Goal: Check status

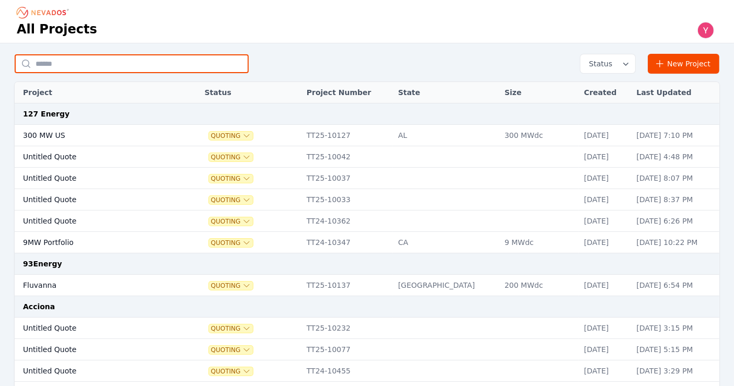
click at [95, 70] on input "text" at bounding box center [132, 63] width 234 height 19
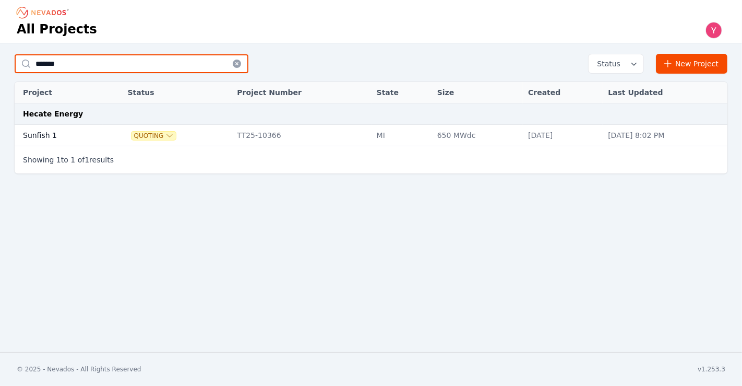
type input "*******"
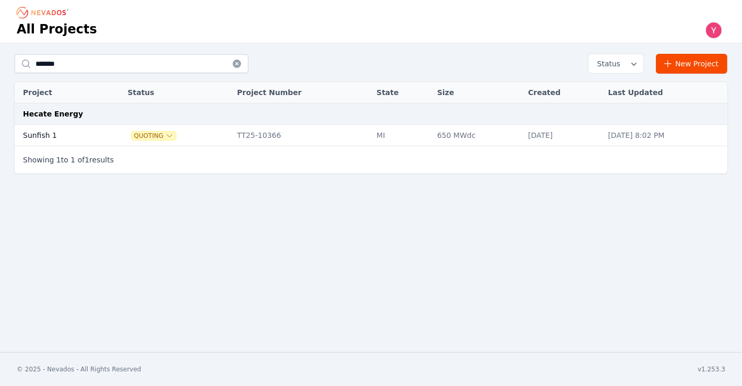
click at [105, 125] on td at bounding box center [112, 135] width 19 height 21
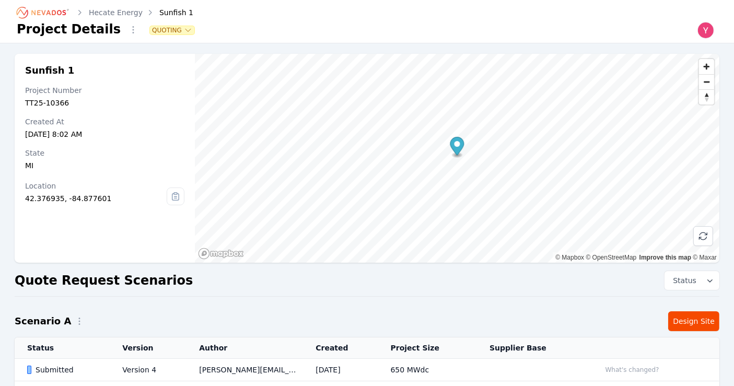
scroll to position [120, 0]
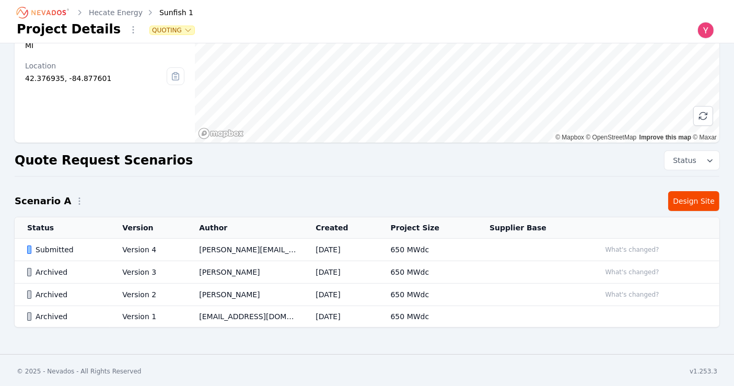
click at [105, 251] on td "Submitted" at bounding box center [62, 250] width 95 height 22
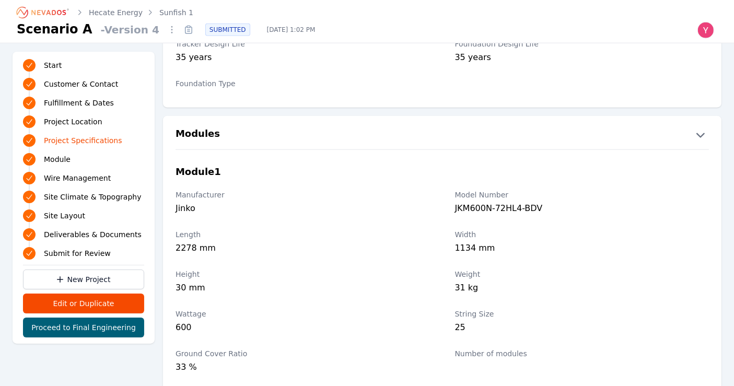
scroll to position [936, 0]
